Goal: Transaction & Acquisition: Book appointment/travel/reservation

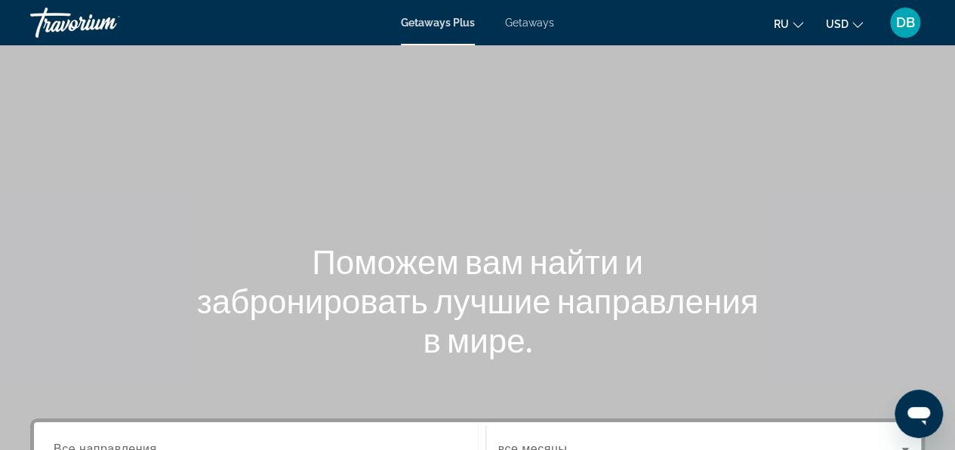
click at [539, 24] on span "Getaways" at bounding box center [529, 23] width 49 height 12
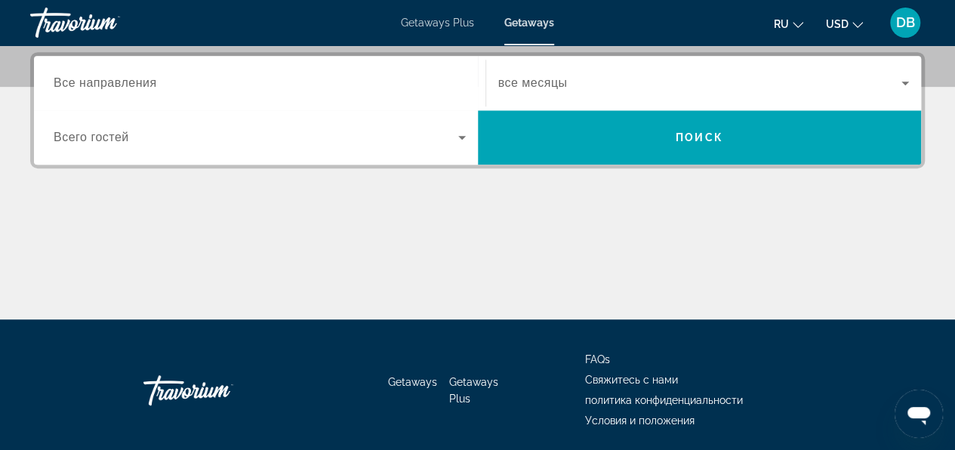
scroll to position [377, 0]
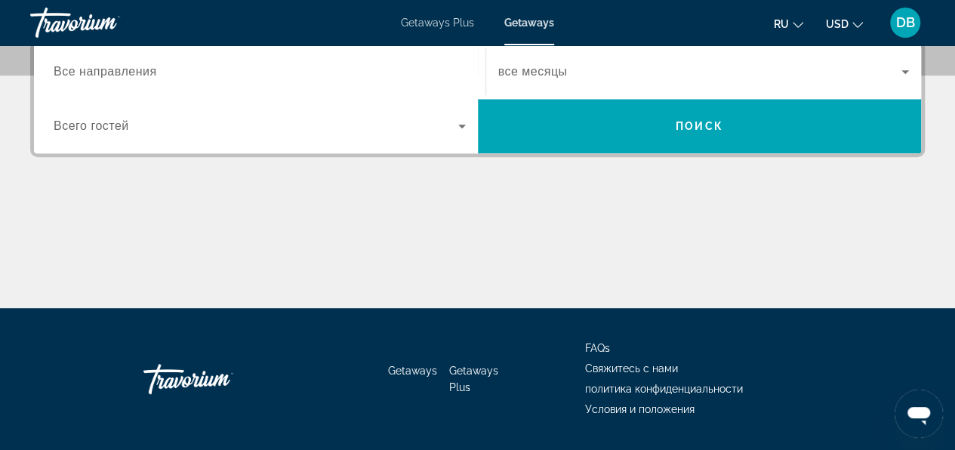
click at [58, 72] on span "Все направления" at bounding box center [105, 71] width 103 height 13
click at [58, 72] on input "Destination Все направления" at bounding box center [260, 72] width 412 height 18
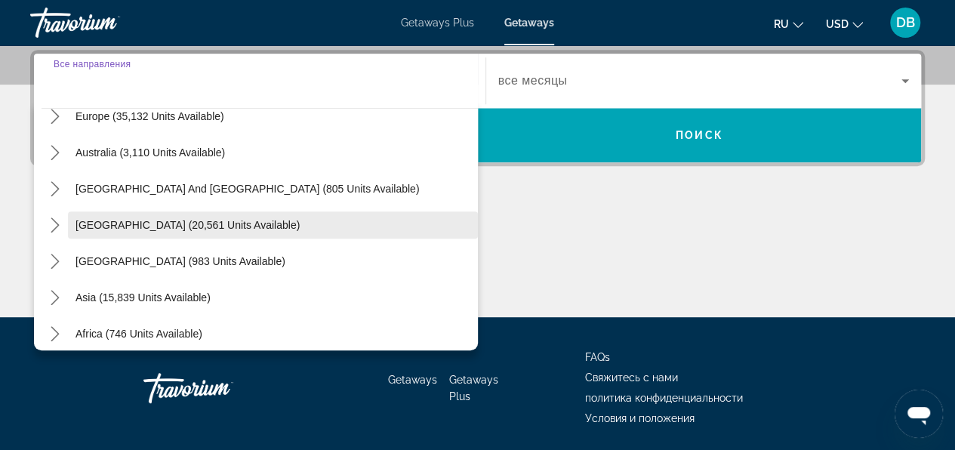
scroll to position [244, 0]
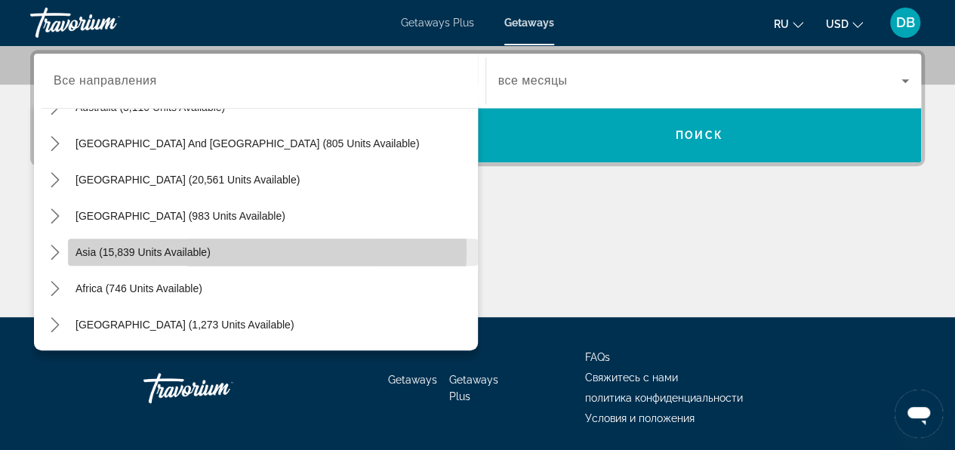
click at [134, 248] on span "Asia (15,839 units available)" at bounding box center [142, 252] width 135 height 12
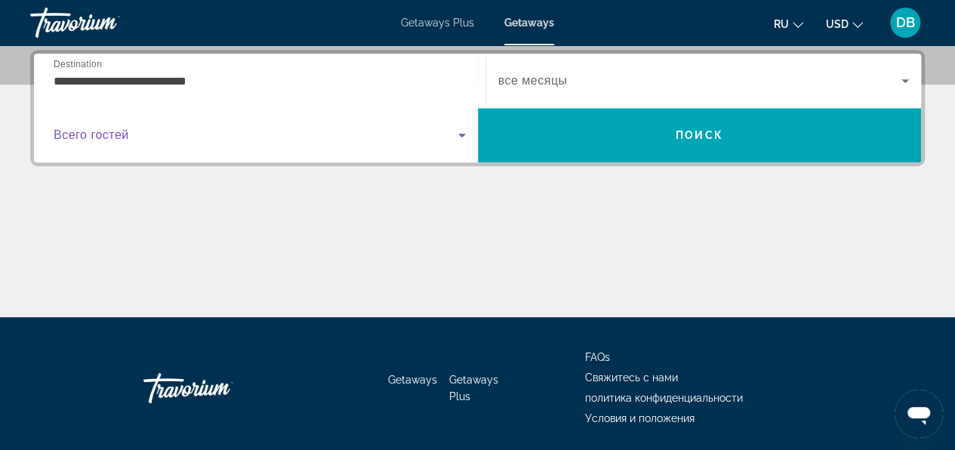
click at [463, 134] on icon "Search widget" at bounding box center [462, 136] width 8 height 4
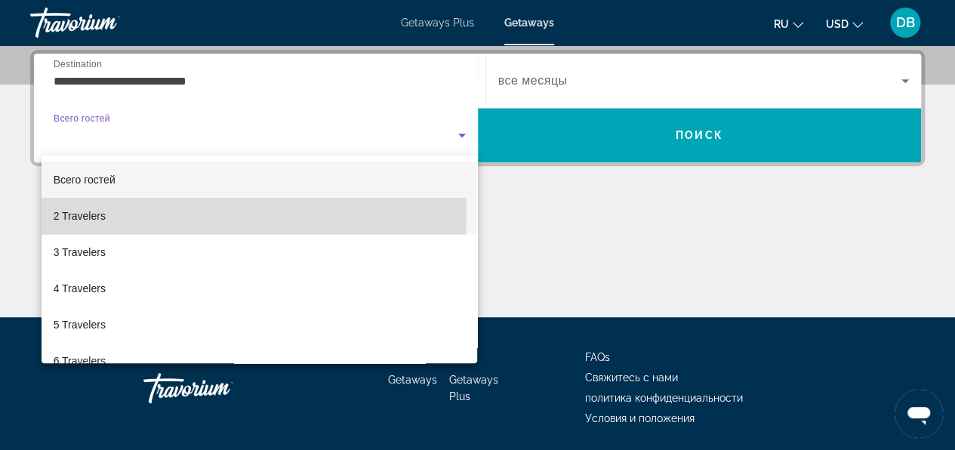
click at [86, 208] on span "2 Travelers" at bounding box center [80, 216] width 52 height 18
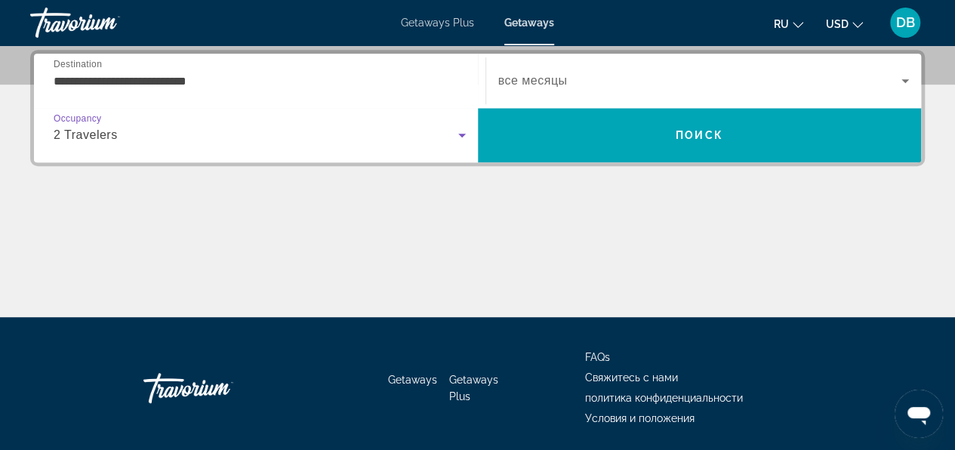
click at [911, 78] on icon "Search widget" at bounding box center [905, 81] width 18 height 18
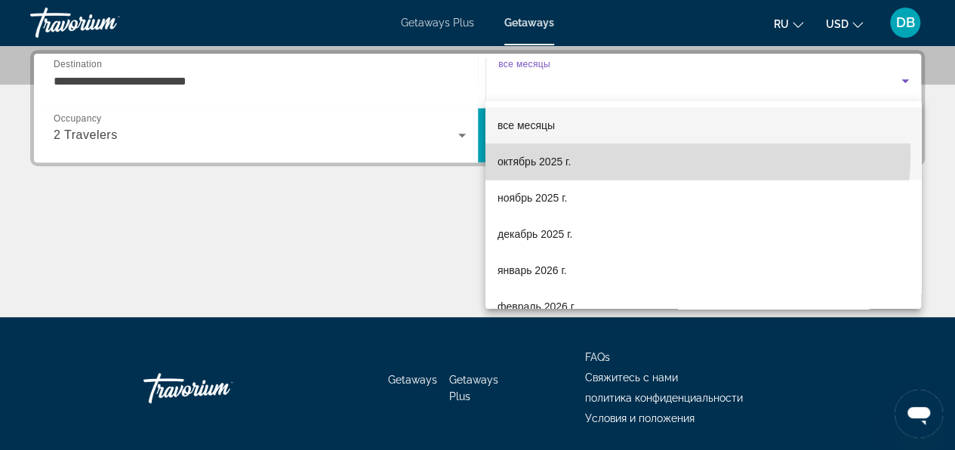
click at [652, 154] on mat-option "октябрь 2025 г." at bounding box center [702, 161] width 435 height 36
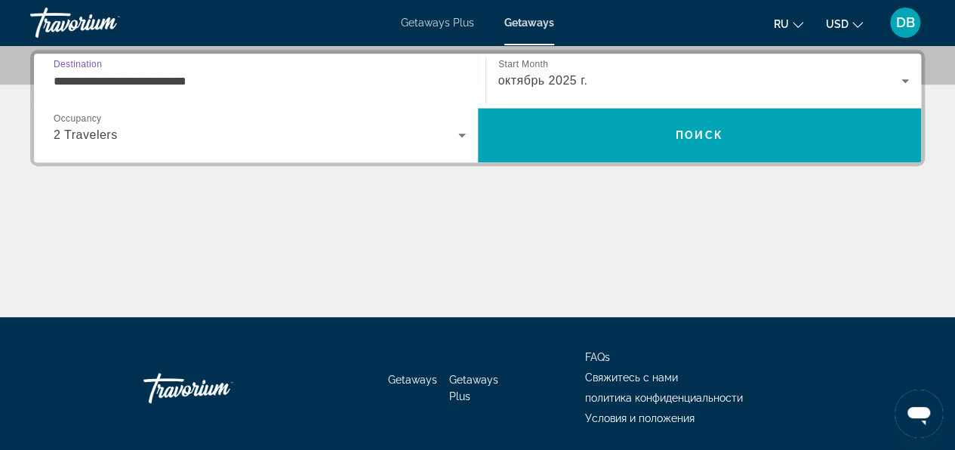
click at [227, 75] on input "**********" at bounding box center [260, 81] width 412 height 18
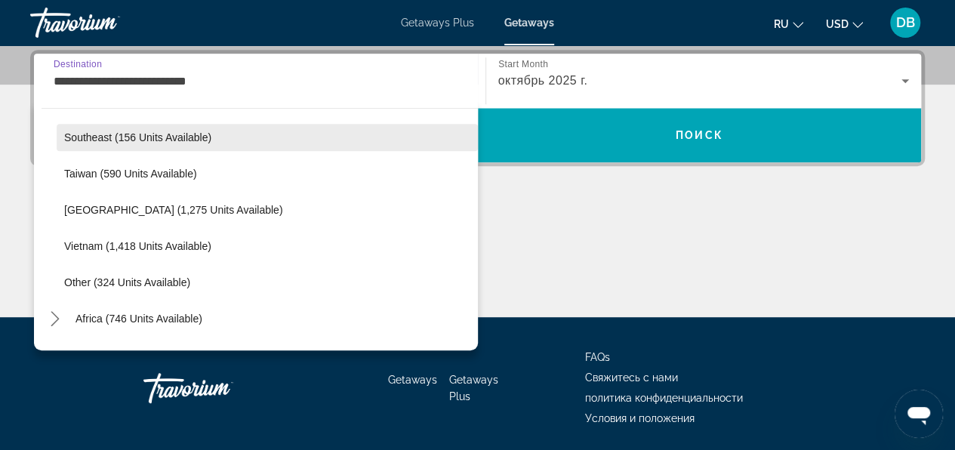
scroll to position [788, 0]
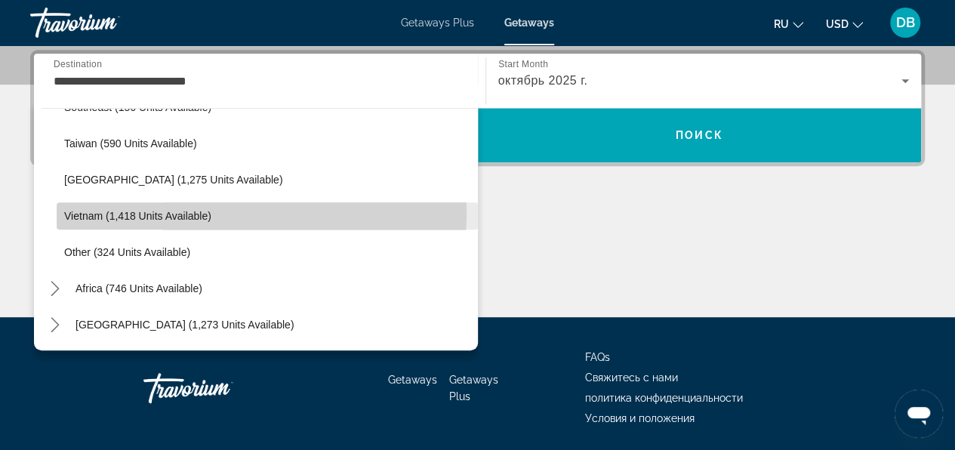
click at [122, 211] on span "Vietnam (1,418 units available)" at bounding box center [137, 216] width 147 height 12
type input "**********"
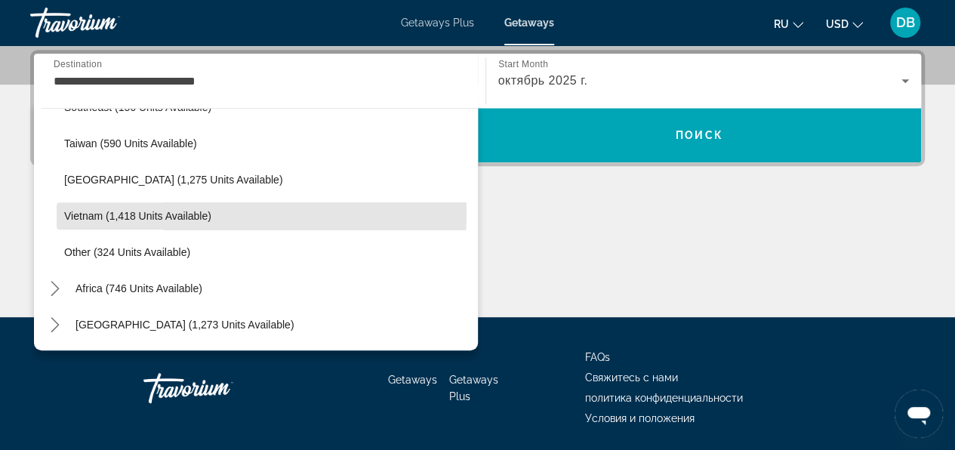
scroll to position [368, 0]
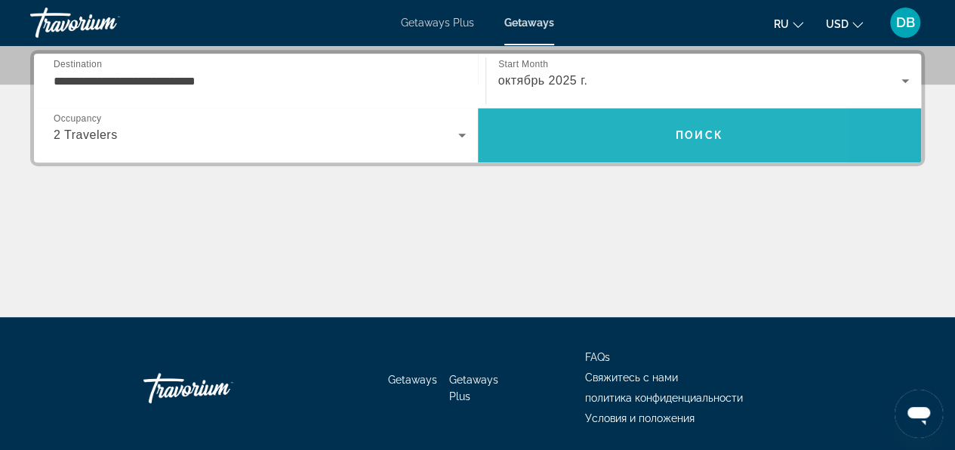
click at [598, 134] on span "Search" at bounding box center [700, 135] width 444 height 36
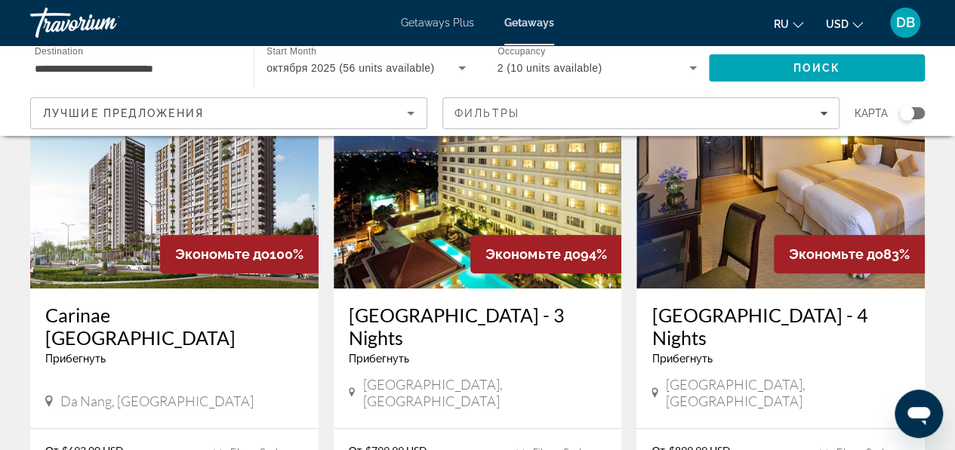
scroll to position [226, 0]
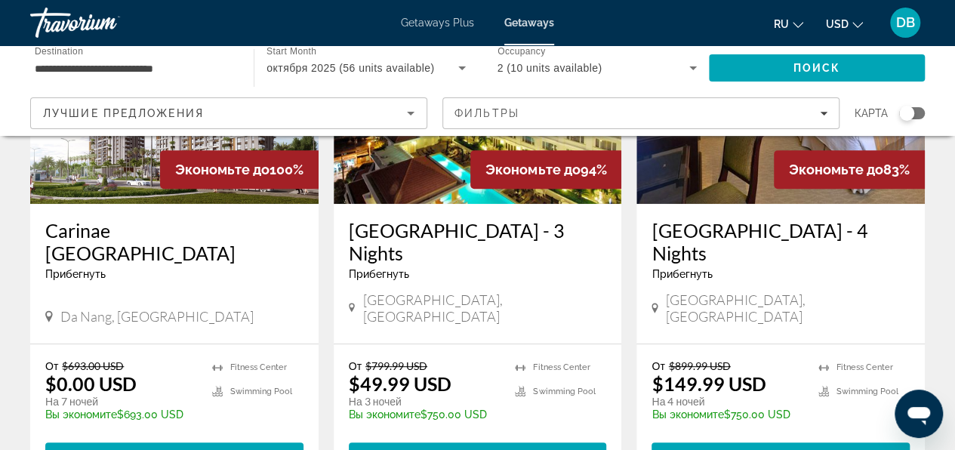
click at [435, 174] on img "Main content" at bounding box center [478, 82] width 288 height 241
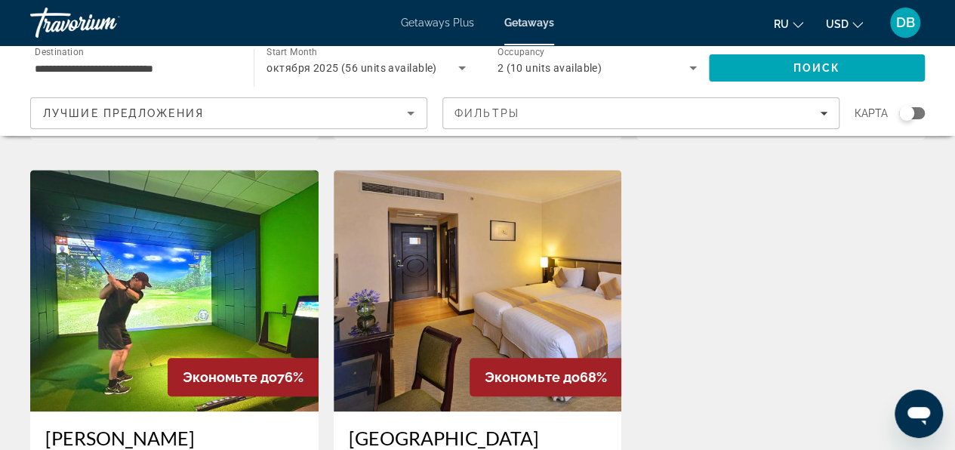
scroll to position [604, 0]
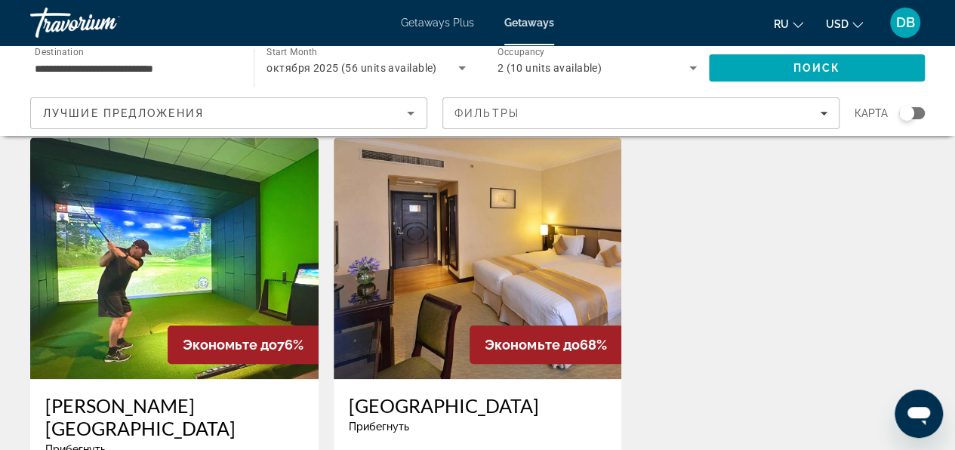
click at [201, 230] on img "Main content" at bounding box center [174, 257] width 288 height 241
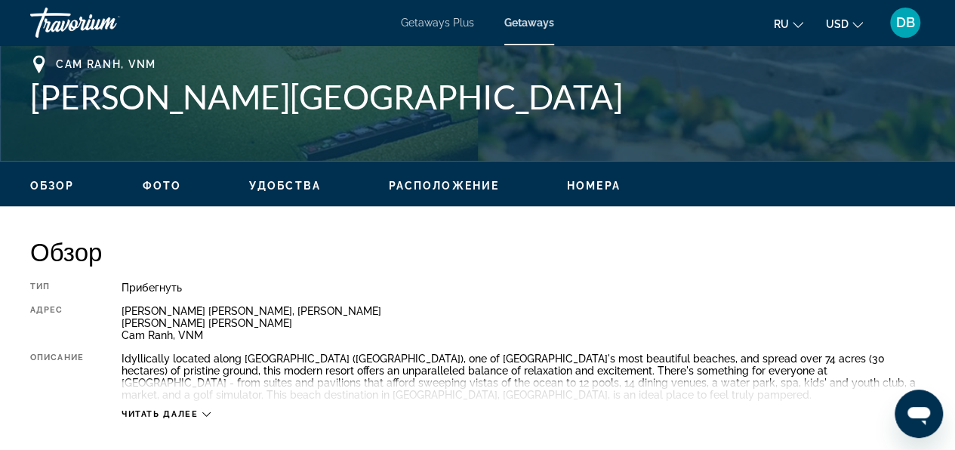
scroll to position [604, 0]
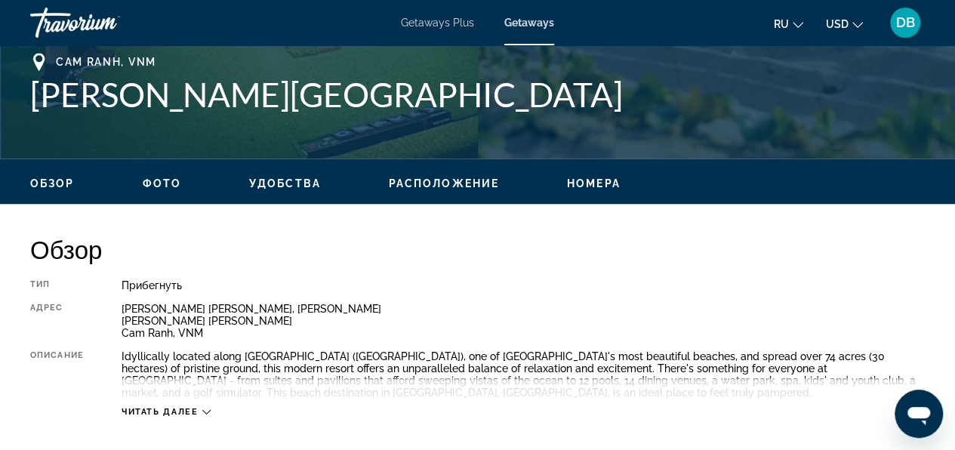
click at [206, 413] on icon "Main content" at bounding box center [206, 412] width 8 height 5
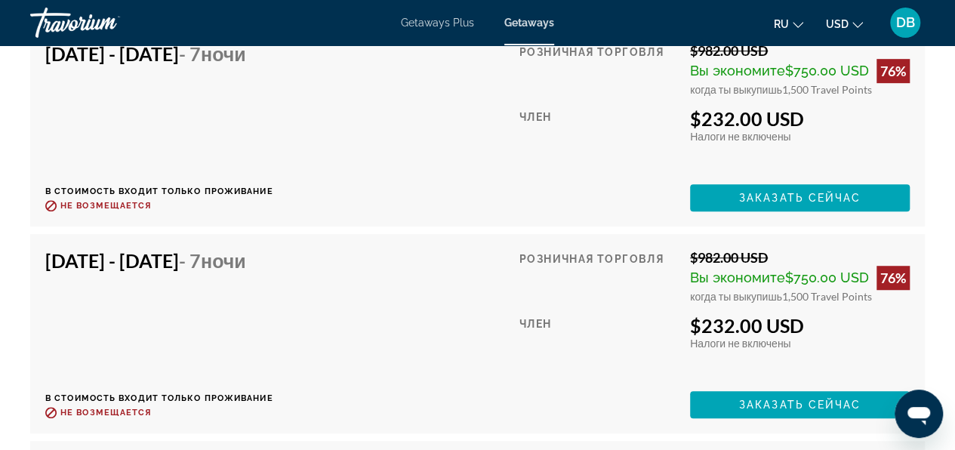
scroll to position [3245, 0]
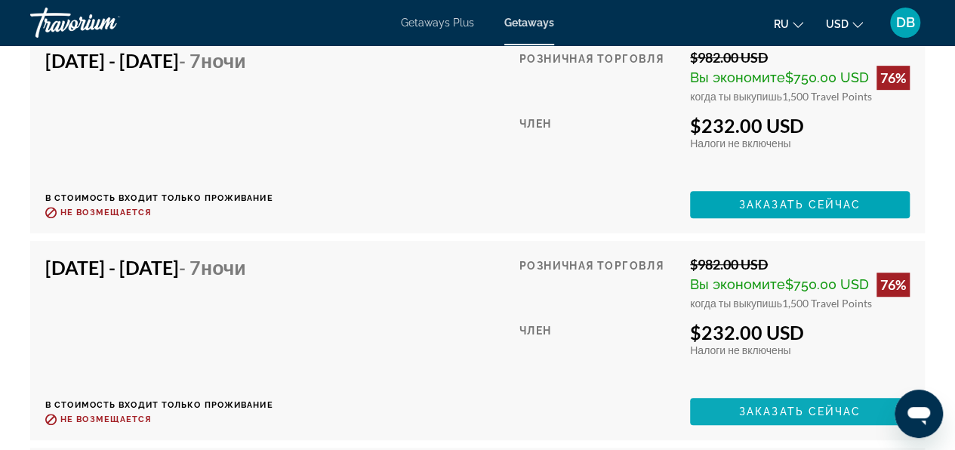
click at [752, 405] on span "Заказать сейчас" at bounding box center [800, 411] width 122 height 12
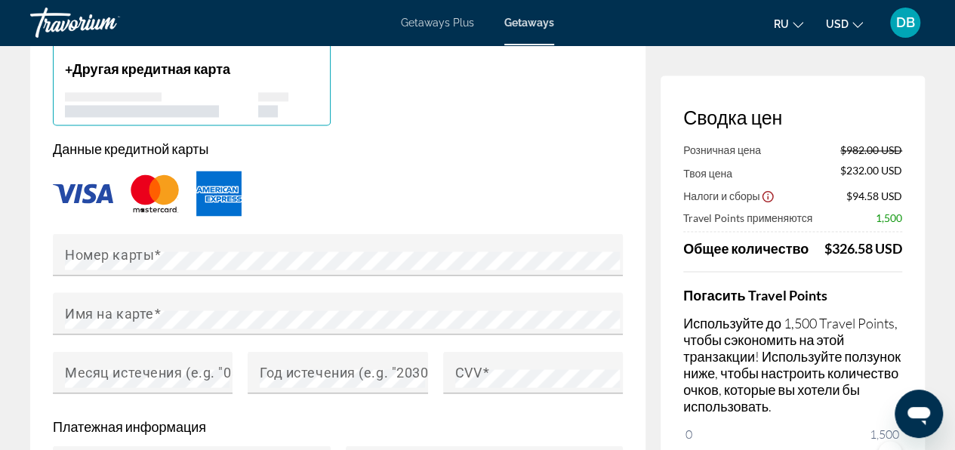
scroll to position [1245, 0]
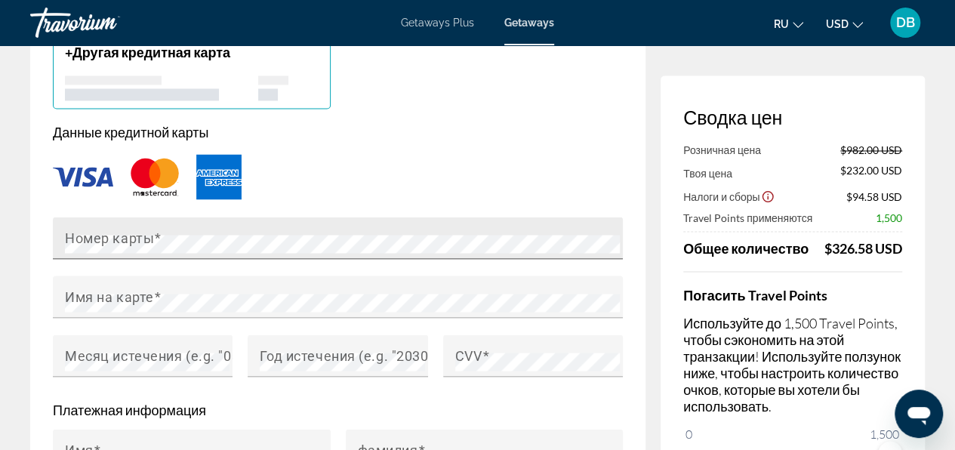
click at [92, 229] on mat-label "Номер карты" at bounding box center [109, 237] width 89 height 16
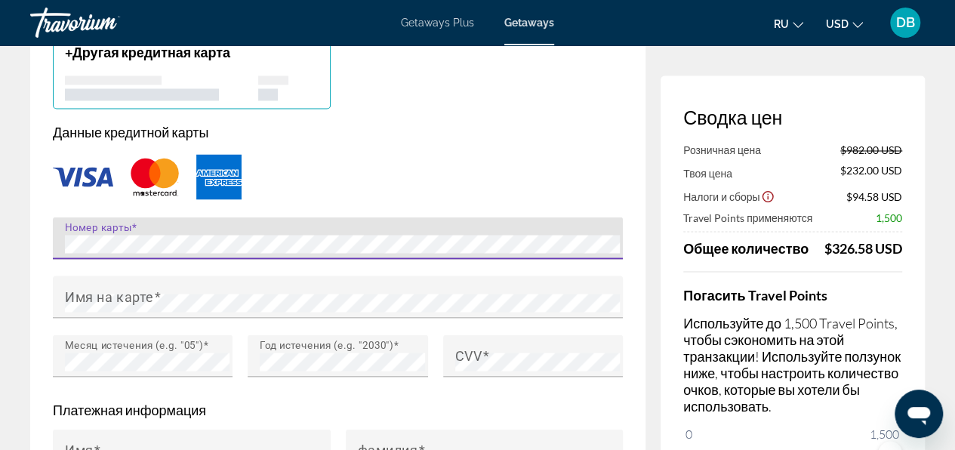
type input "**********"
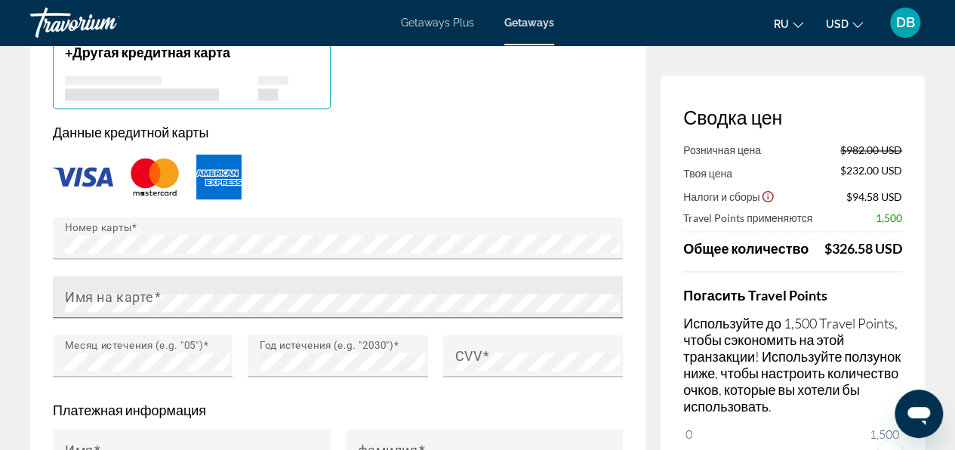
click at [128, 288] on mat-label "Имя на карте" at bounding box center [109, 296] width 89 height 16
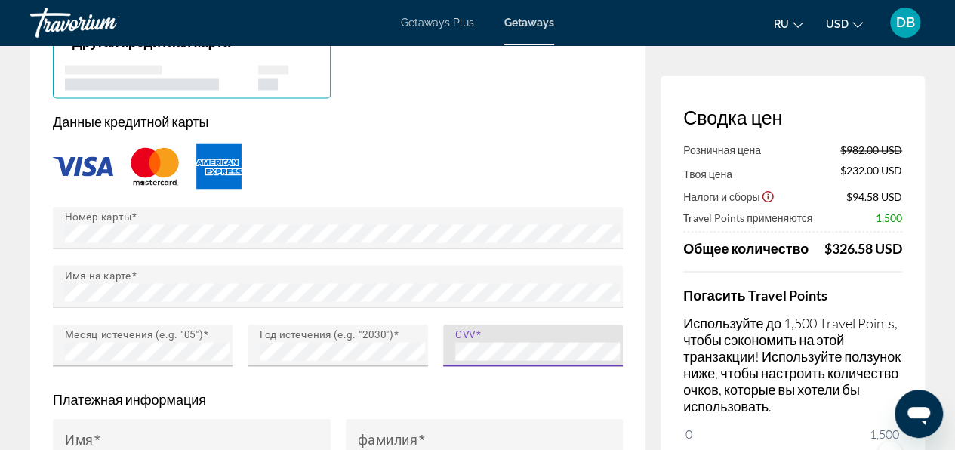
scroll to position [1396, 0]
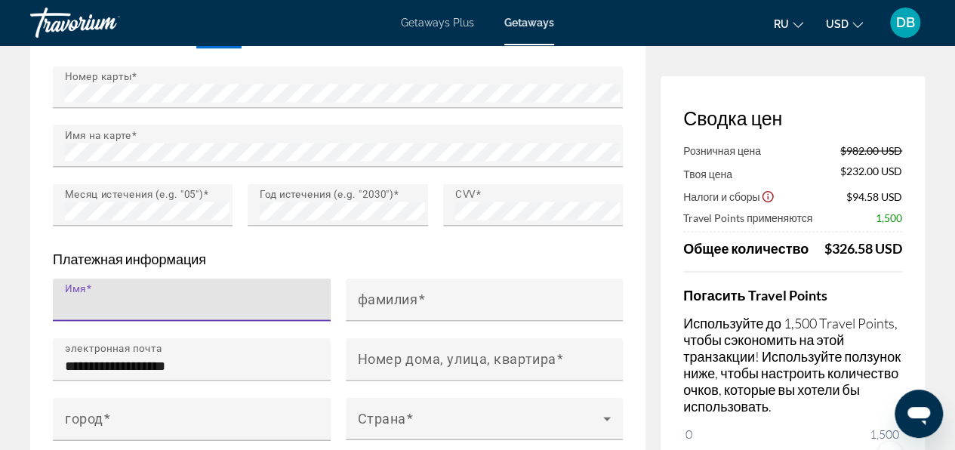
click at [112, 297] on input "Имя" at bounding box center [196, 306] width 263 height 18
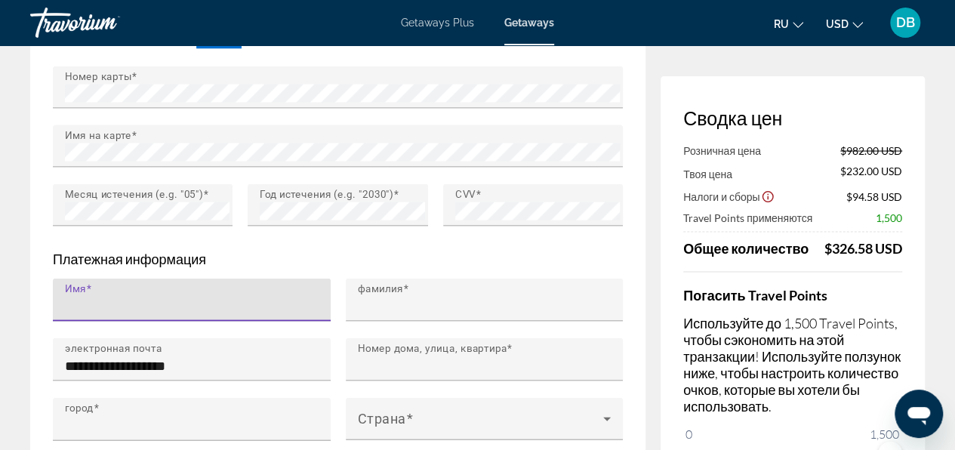
type input "******"
type input "********"
type input "**********"
type input "******"
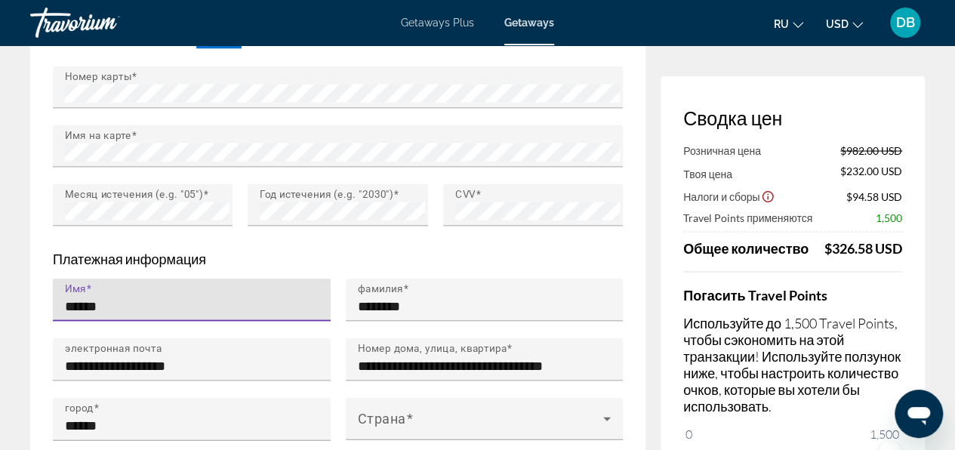
type input "******"
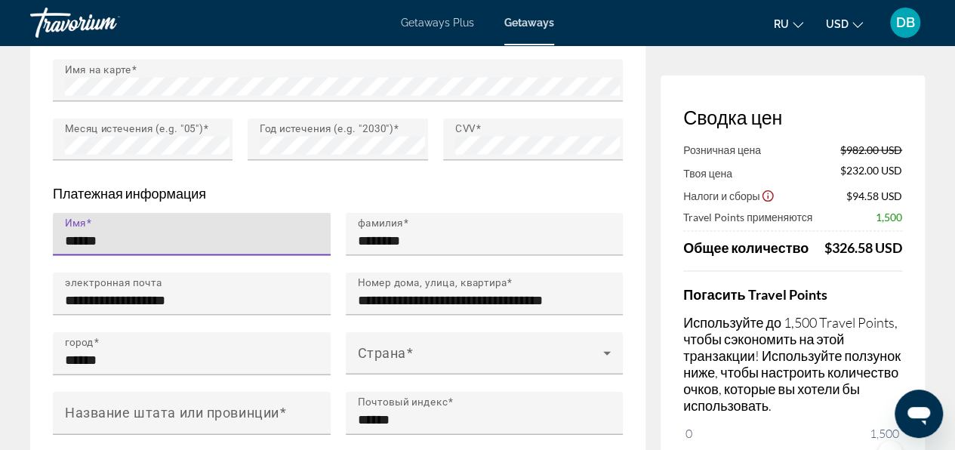
scroll to position [1547, 0]
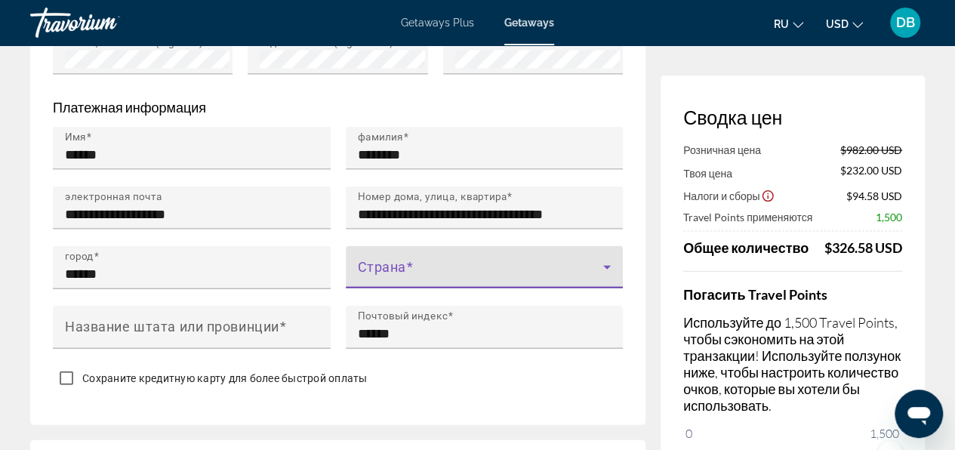
click at [410, 246] on div "Страна" at bounding box center [485, 267] width 254 height 42
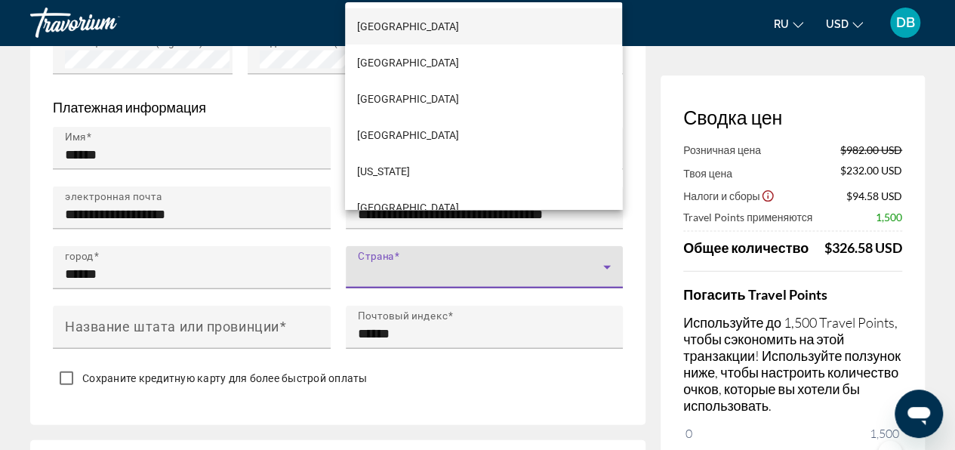
scroll to position [4036, 0]
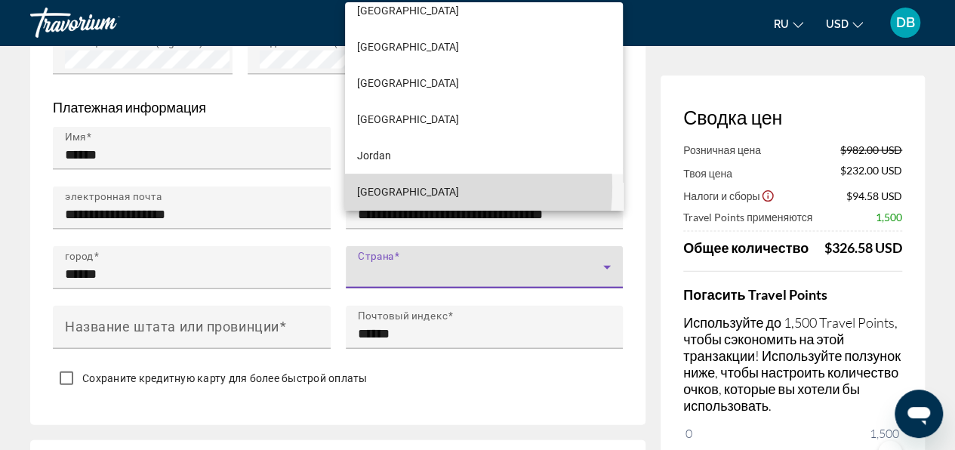
click at [392, 186] on span "[GEOGRAPHIC_DATA]" at bounding box center [408, 192] width 102 height 18
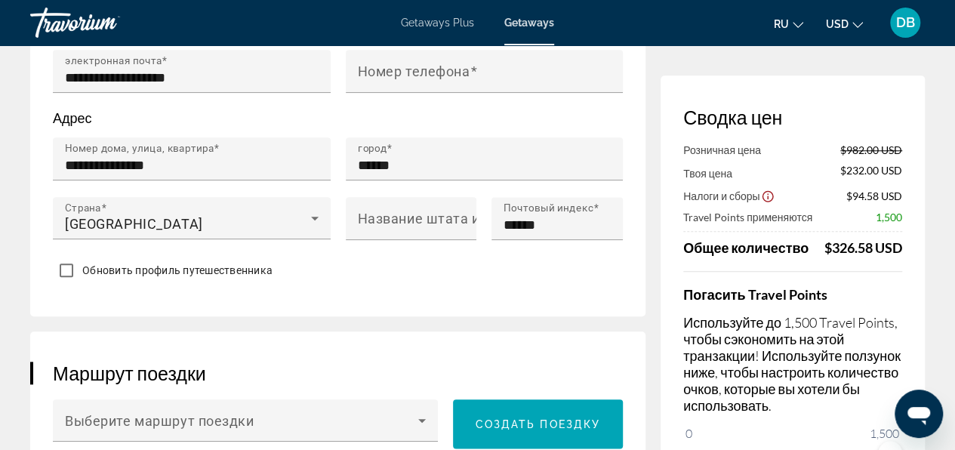
scroll to position [868, 0]
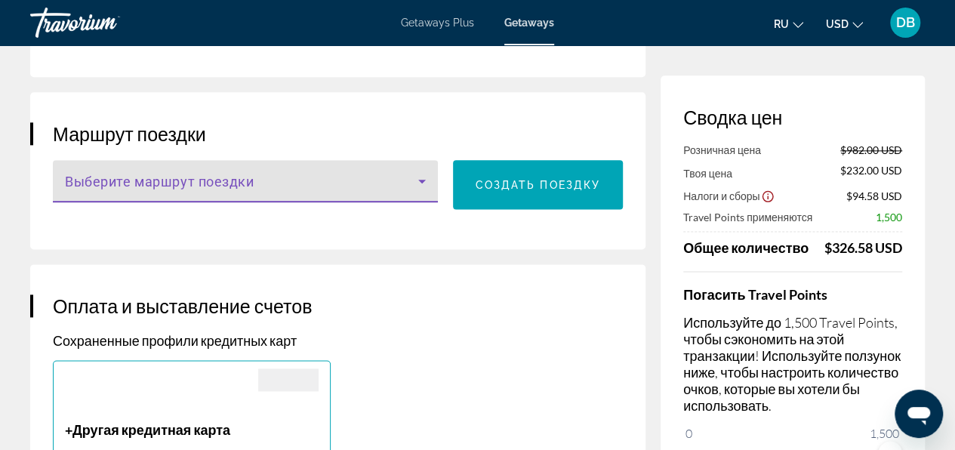
click at [420, 180] on icon "Main content" at bounding box center [422, 182] width 8 height 4
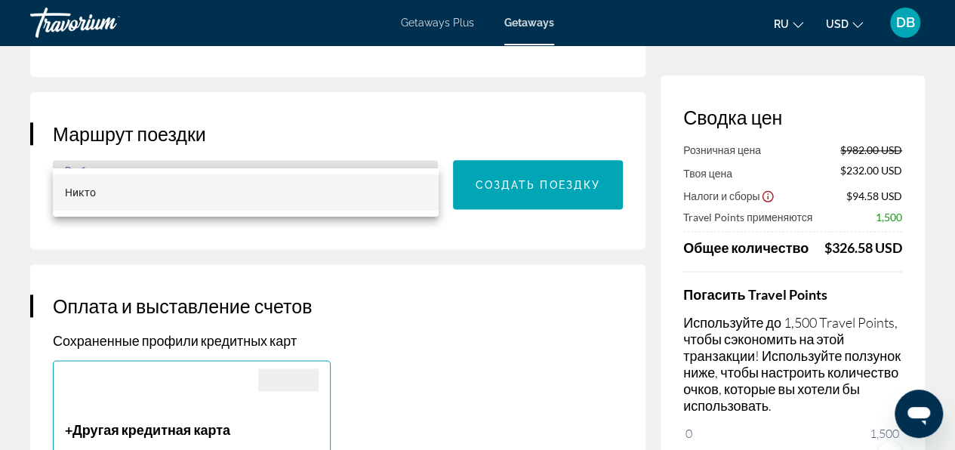
click at [420, 146] on div at bounding box center [477, 225] width 955 height 450
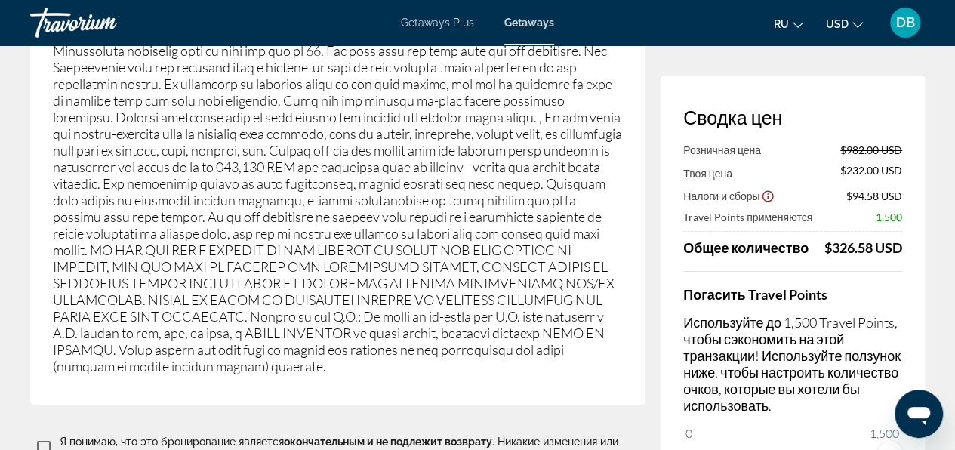
scroll to position [2925, 0]
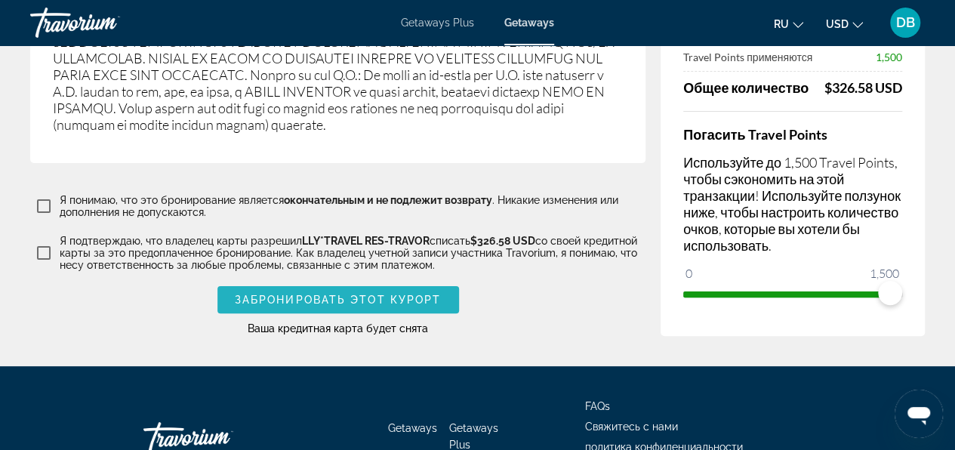
click at [401, 294] on span "Забронировать этот курорт" at bounding box center [338, 300] width 207 height 12
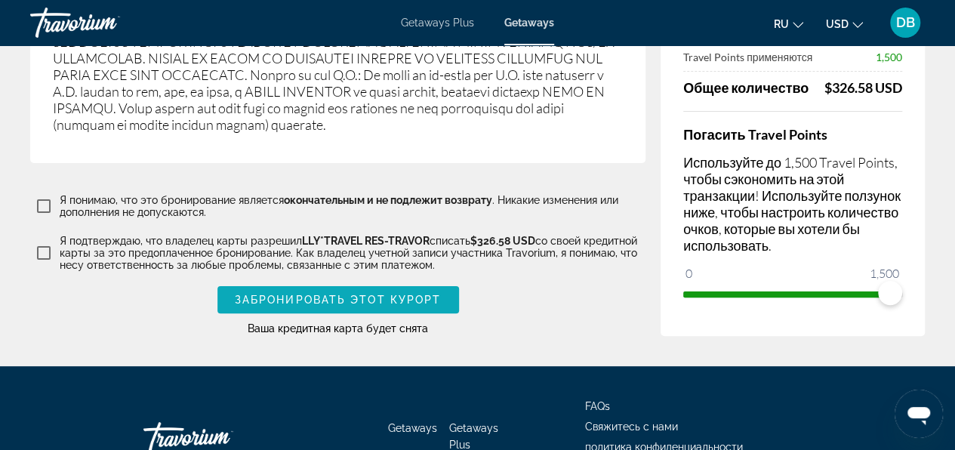
scroll to position [449, 0]
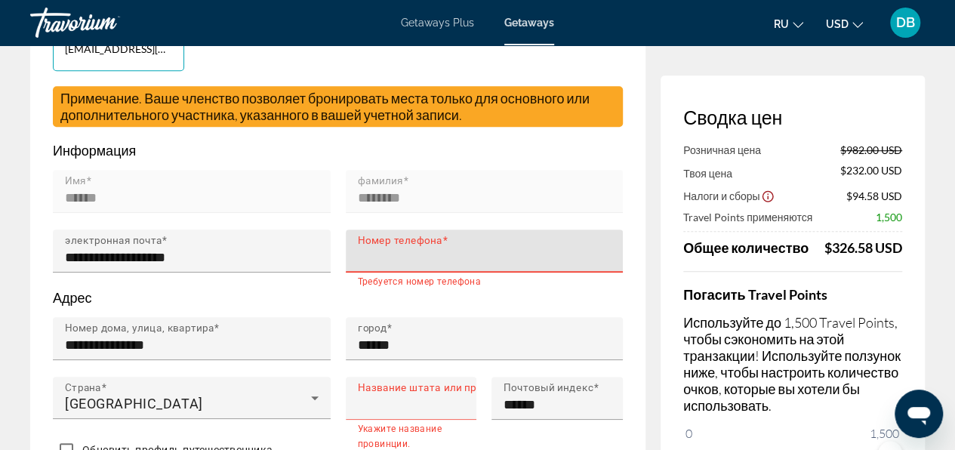
type input "**********"
type input "**"
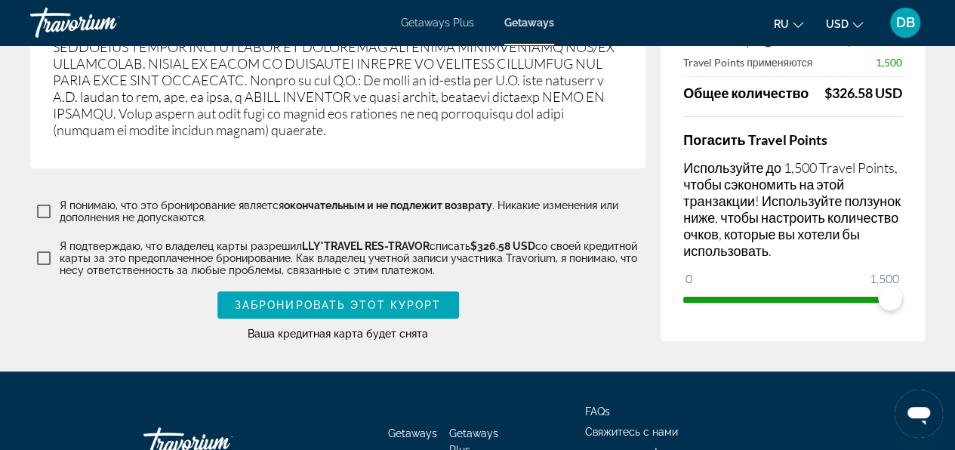
scroll to position [2925, 0]
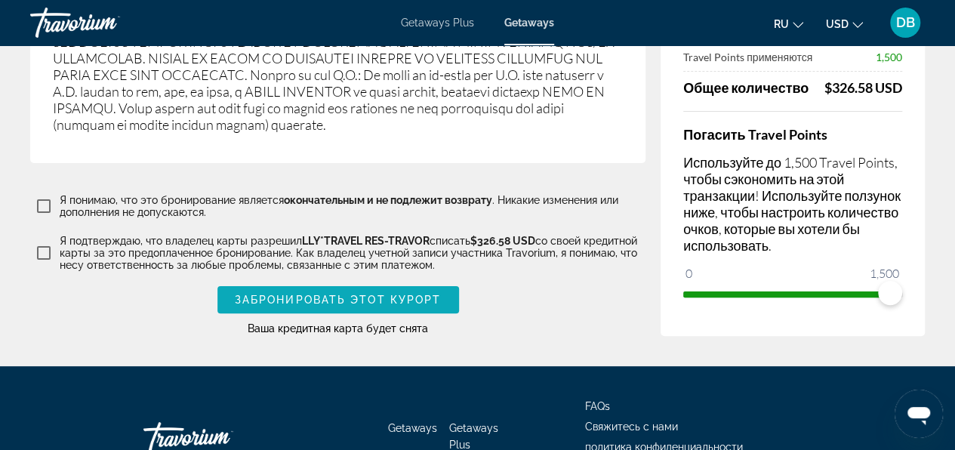
click at [324, 294] on span "Забронировать этот курорт" at bounding box center [338, 300] width 207 height 12
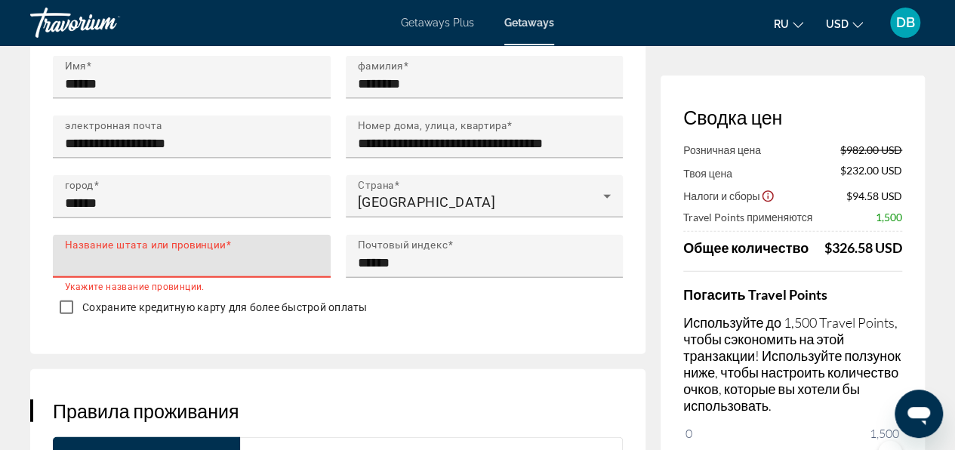
type input "******"
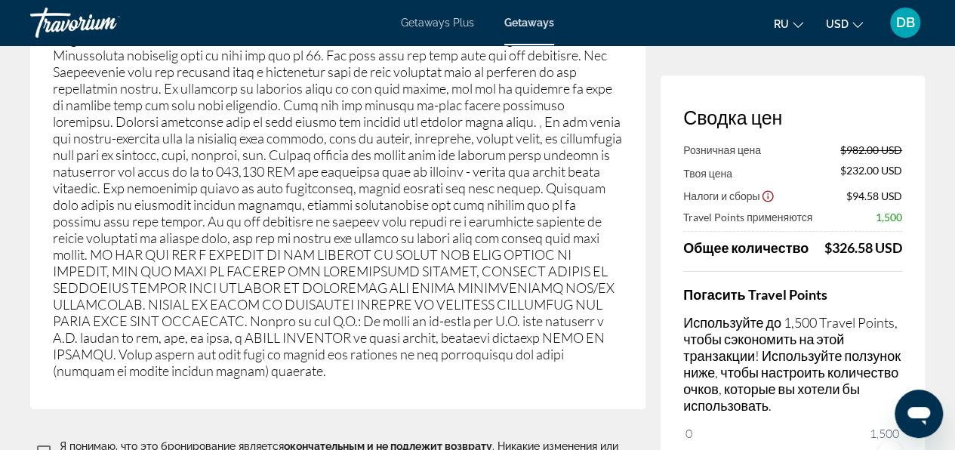
scroll to position [2925, 0]
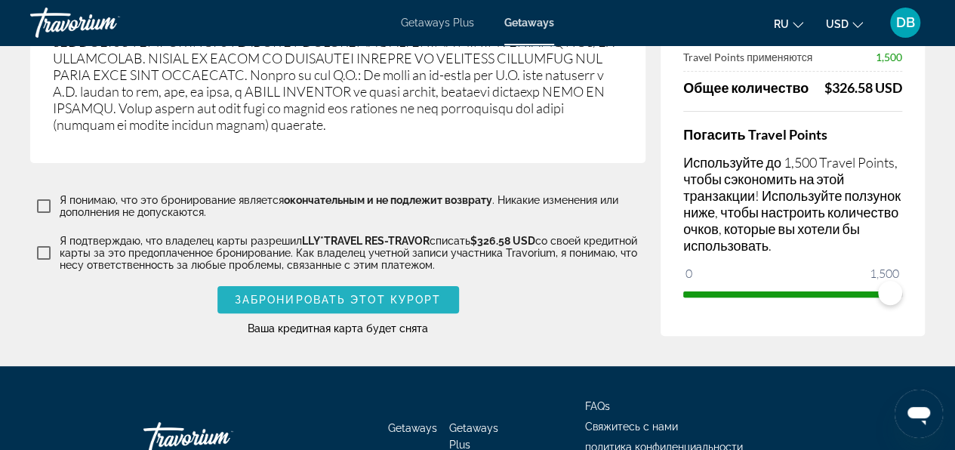
drag, startPoint x: 368, startPoint y: 198, endPoint x: 728, endPoint y: 227, distance: 361.1
click at [368, 294] on span "Забронировать этот курорт" at bounding box center [338, 300] width 207 height 12
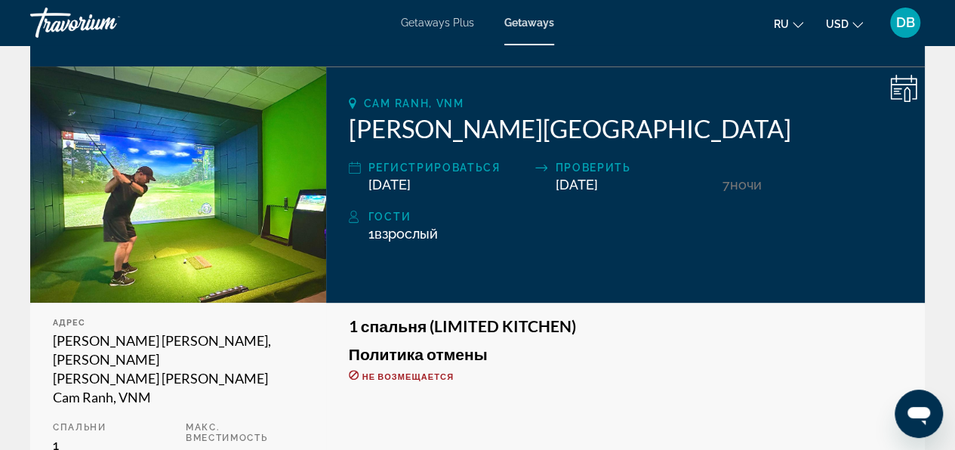
scroll to position [171, 0]
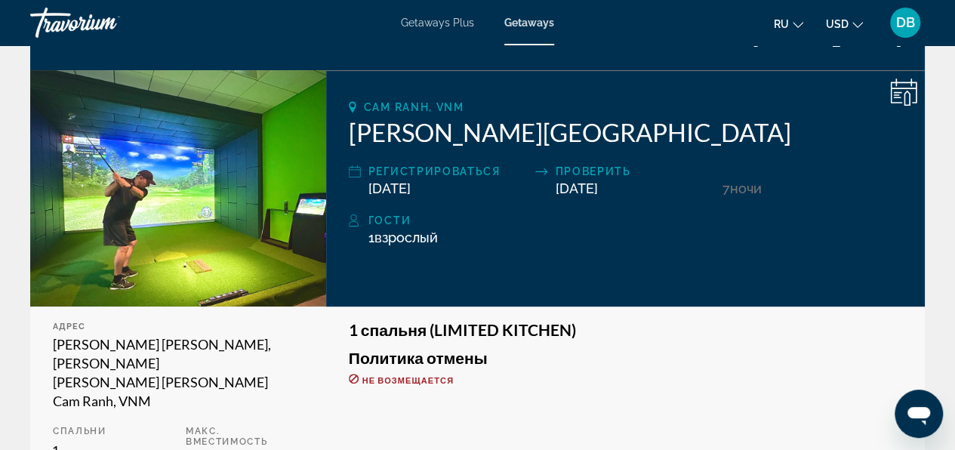
click at [899, 89] on icon "Main content" at bounding box center [903, 91] width 27 height 27
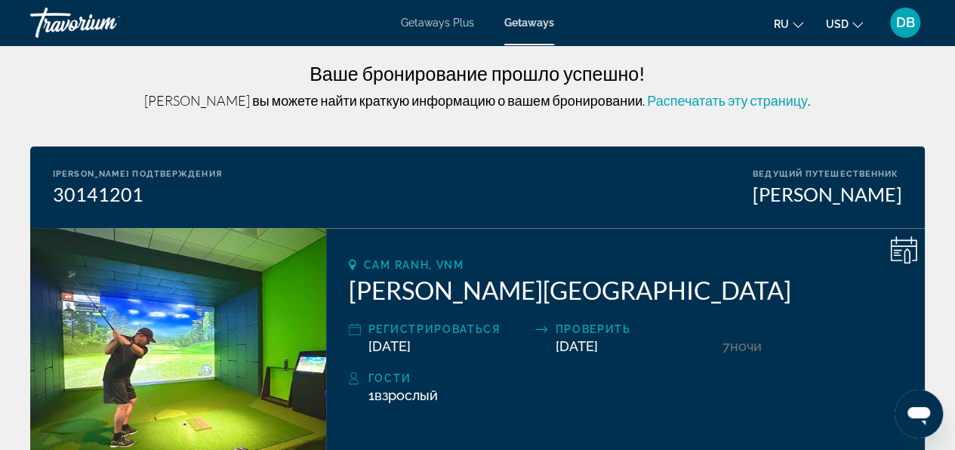
scroll to position [0, 0]
